Goal: Find specific page/section: Find specific page/section

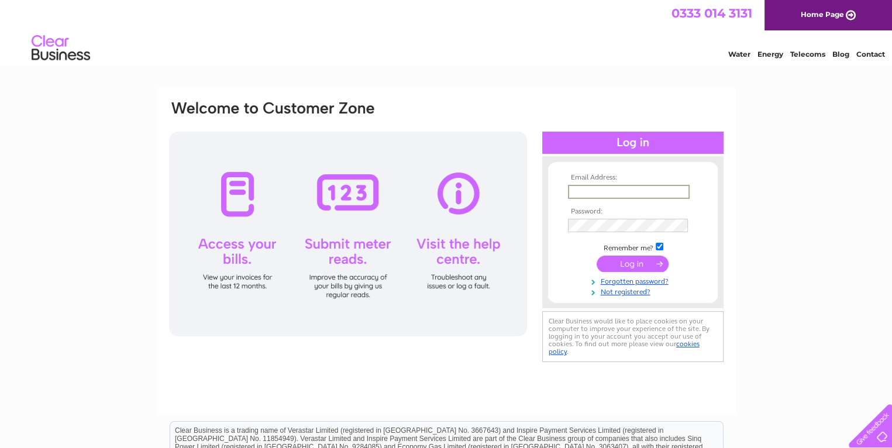
click at [617, 185] on input "text" at bounding box center [629, 192] width 122 height 14
type input "jude77woodman@gmail.com"
click at [651, 259] on input "submit" at bounding box center [633, 263] width 72 height 16
click at [600, 192] on input "text" at bounding box center [629, 192] width 122 height 14
type input "jude77woodman@gmail.com"
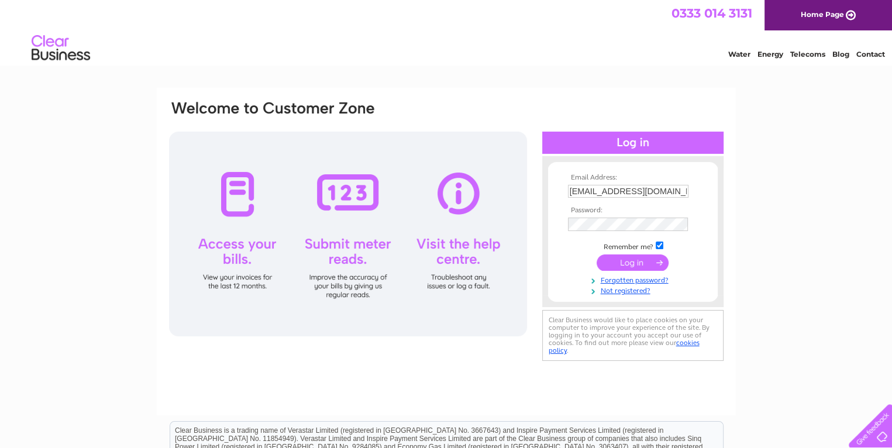
click at [639, 263] on input "submit" at bounding box center [633, 263] width 72 height 16
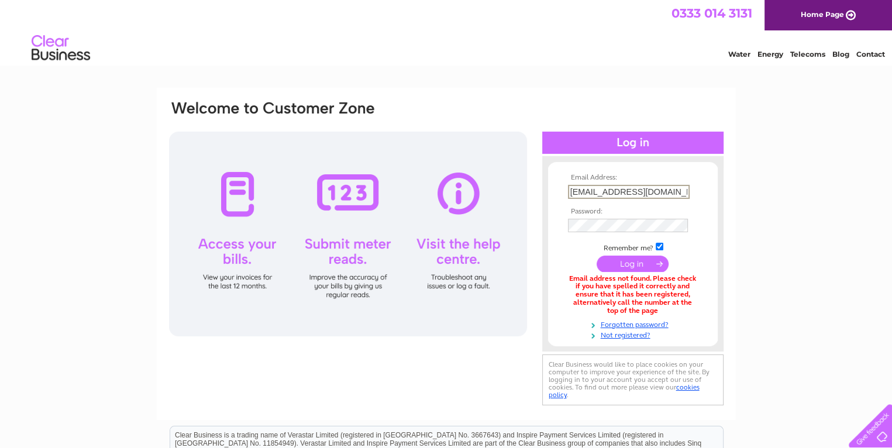
click at [680, 192] on input "jude77woodman@gmail.com" at bounding box center [629, 192] width 122 height 14
type input "j"
type input "Kemertonvht@outlook.com"
click at [652, 265] on input "submit" at bounding box center [633, 263] width 72 height 16
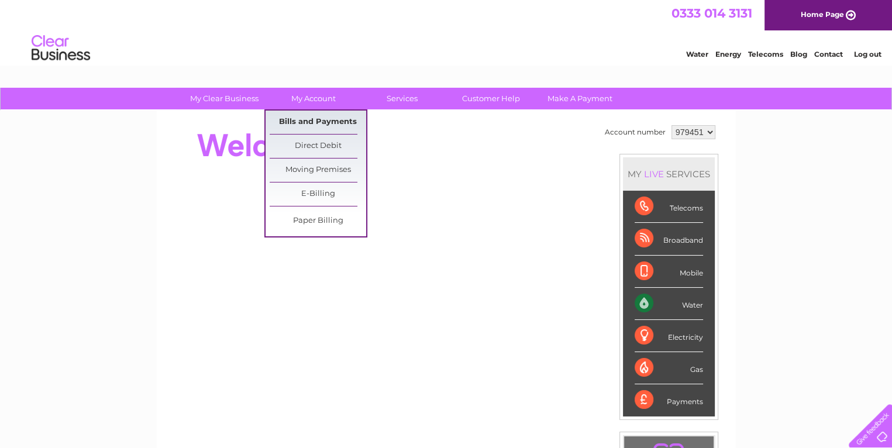
click at [307, 116] on link "Bills and Payments" at bounding box center [318, 122] width 97 height 23
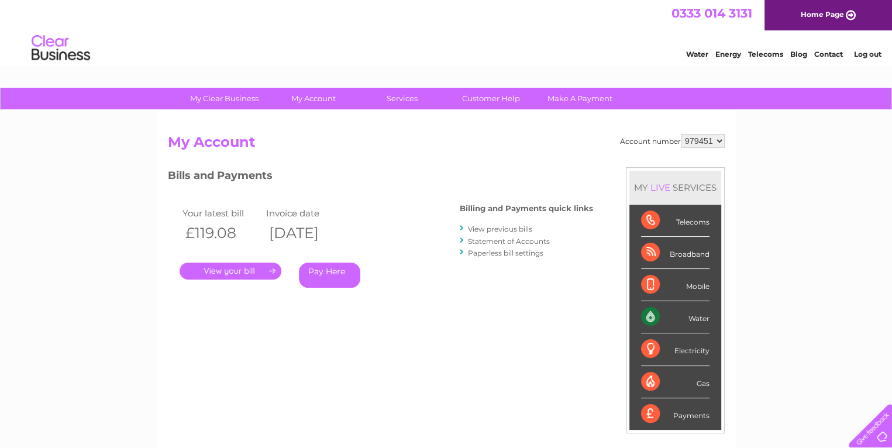
click at [270, 269] on link "." at bounding box center [231, 271] width 102 height 17
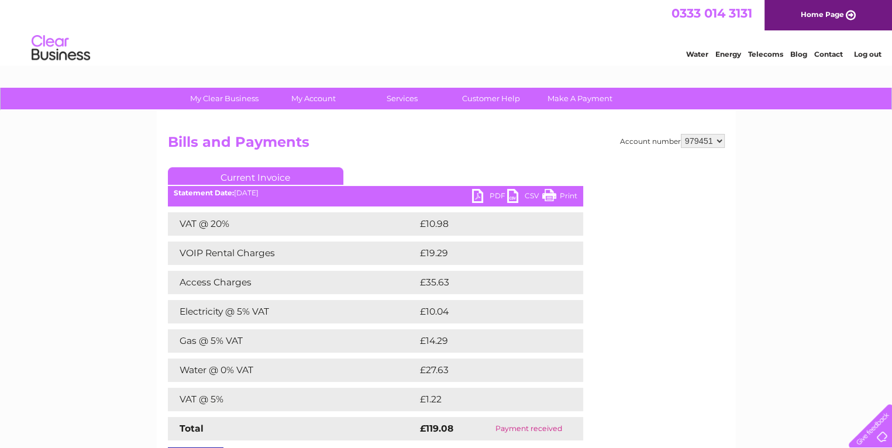
click at [572, 194] on link "Print" at bounding box center [559, 197] width 35 height 17
click at [480, 192] on link "PDF" at bounding box center [489, 197] width 35 height 17
click at [857, 54] on link "Log out" at bounding box center [867, 54] width 27 height 9
